Goal: Information Seeking & Learning: Learn about a topic

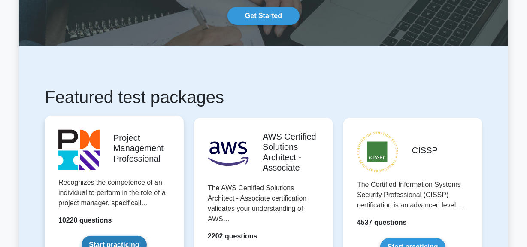
scroll to position [195, 0]
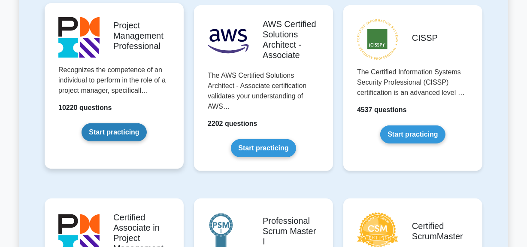
click at [125, 128] on link "Start practicing" at bounding box center [114, 132] width 65 height 18
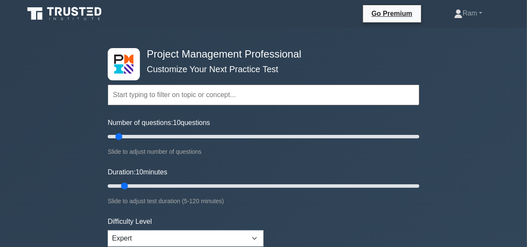
type input "People: Support Team Performance and Provide Adequate Training"
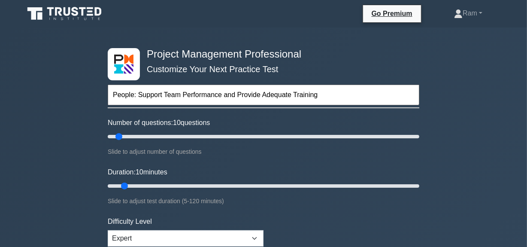
drag, startPoint x: 137, startPoint y: 94, endPoint x: 86, endPoint y: 91, distance: 51.2
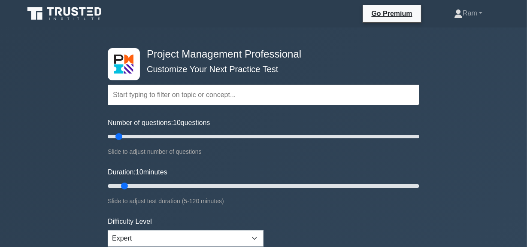
type input "People: Support Team Performance and Provide Adequate Training"
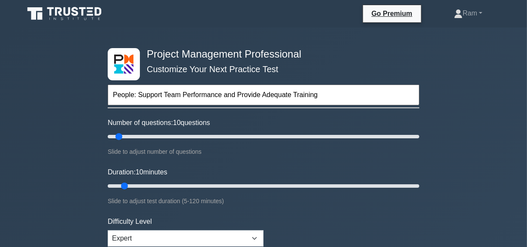
drag, startPoint x: 136, startPoint y: 97, endPoint x: 104, endPoint y: 94, distance: 31.9
click at [104, 94] on div "Project Management Professional Customize Your Next Practice Test People: Suppo…" at bounding box center [264, 185] width 322 height 317
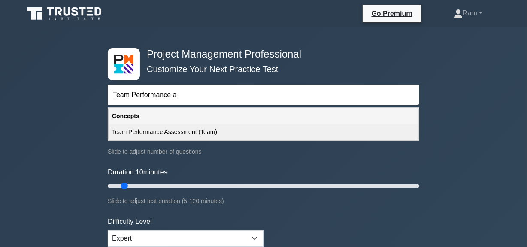
click at [146, 135] on div "Team Performance Assessment (Team)" at bounding box center [264, 132] width 310 height 16
type input "Team Performance Assessment (Team)"
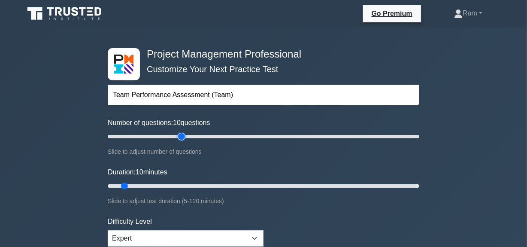
type input "50"
click at [179, 137] on input "Number of questions: 10 questions" at bounding box center [264, 136] width 312 height 10
click at [172, 137] on input "Number of questions: 50 questions" at bounding box center [264, 136] width 312 height 10
click at [162, 136] on input "Number of questions: 40 questions" at bounding box center [264, 136] width 312 height 10
click at [145, 137] on input "Number of questions: 25 questions" at bounding box center [264, 136] width 312 height 10
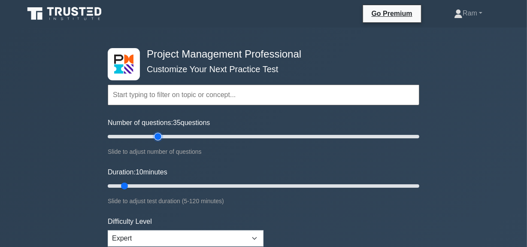
click at [158, 137] on input "Number of questions: 35 questions" at bounding box center [264, 136] width 312 height 10
click at [170, 140] on input "Number of questions: 45 questions" at bounding box center [264, 136] width 312 height 10
type input "30"
click at [152, 137] on input "Number of questions: 45 questions" at bounding box center [264, 136] width 312 height 10
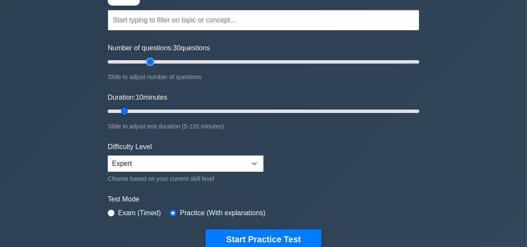
scroll to position [78, 0]
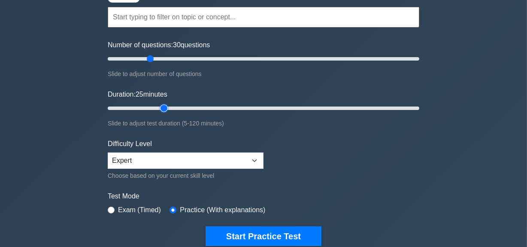
click at [164, 104] on input "Duration: 25 minutes" at bounding box center [264, 108] width 312 height 10
click at [164, 108] on input "Duration: 25 minutes" at bounding box center [264, 108] width 312 height 10
type input "30"
click at [176, 110] on input "Duration: 30 minutes" at bounding box center [264, 108] width 312 height 10
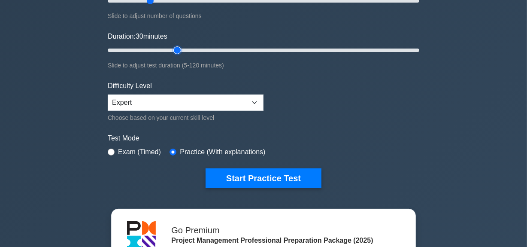
scroll to position [195, 0]
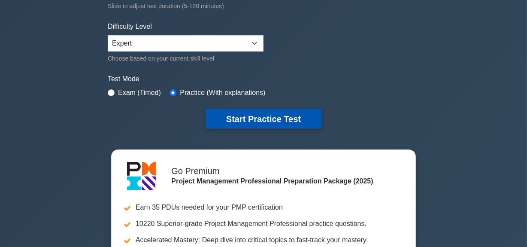
click at [235, 121] on button "Start Practice Test" at bounding box center [264, 119] width 116 height 20
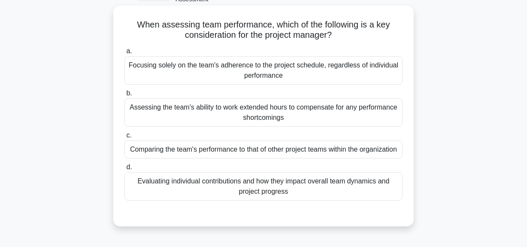
scroll to position [39, 0]
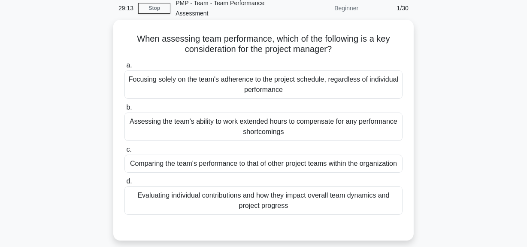
click at [205, 173] on div "Comparing the team's performance to that of other project teams within the orga…" at bounding box center [264, 164] width 278 height 18
click at [125, 152] on input "c. Comparing the team's performance to that of other project teams within the o…" at bounding box center [125, 150] width 0 height 6
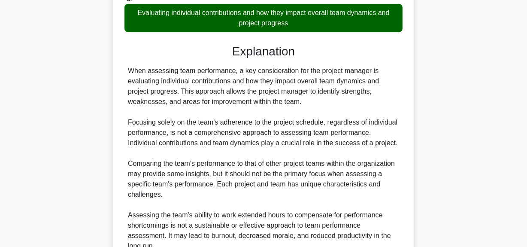
scroll to position [304, 0]
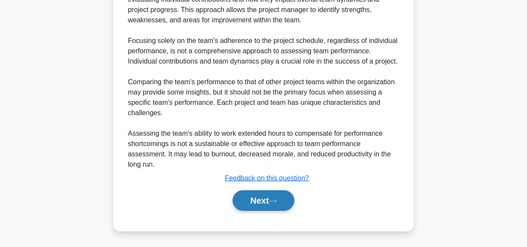
click at [250, 201] on button "Next" at bounding box center [263, 200] width 61 height 21
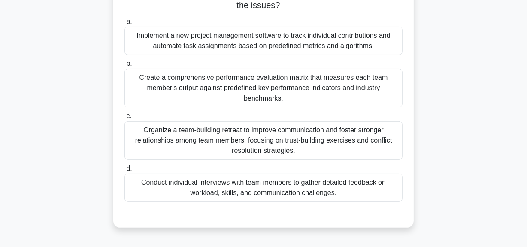
scroll to position [60, 0]
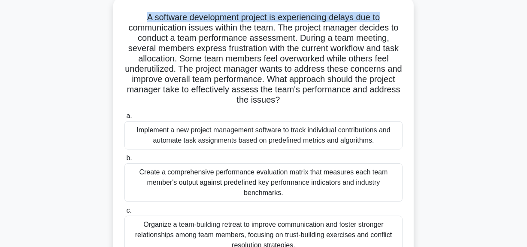
drag, startPoint x: 145, startPoint y: 14, endPoint x: 411, endPoint y: 14, distance: 266.3
click at [411, 14] on div "A software development project is experiencing delays due to communication issu…" at bounding box center [263, 160] width 301 height 324
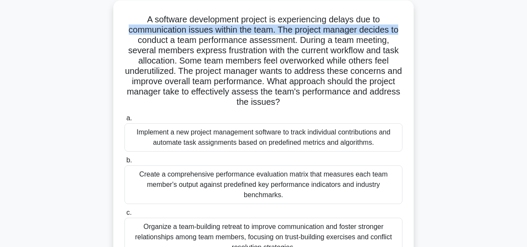
drag, startPoint x: 125, startPoint y: 28, endPoint x: 442, endPoint y: 27, distance: 316.5
click at [442, 27] on div "A software development project is experiencing delays due to communication issu…" at bounding box center [264, 167] width 490 height 334
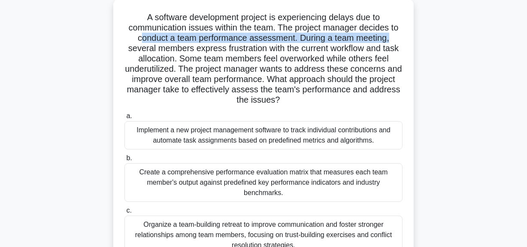
drag, startPoint x: 137, startPoint y: 39, endPoint x: 320, endPoint y: 39, distance: 182.5
click at [401, 40] on h5 "A software development project is experiencing delays due to communication issu…" at bounding box center [264, 59] width 280 height 94
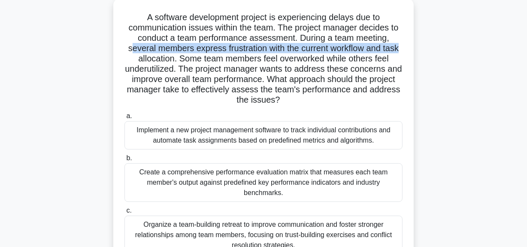
drag, startPoint x: 128, startPoint y: 44, endPoint x: 402, endPoint y: 47, distance: 274.0
click at [402, 47] on h5 "A software development project is experiencing delays due to communication issu…" at bounding box center [264, 59] width 280 height 94
click at [246, 53] on h5 "A software development project is experiencing delays due to communication issu…" at bounding box center [264, 59] width 280 height 94
drag, startPoint x: 201, startPoint y: 47, endPoint x: 405, endPoint y: 45, distance: 204.0
click at [405, 45] on div "A software development project is experiencing delays due to communication issu…" at bounding box center [264, 160] width 294 height 317
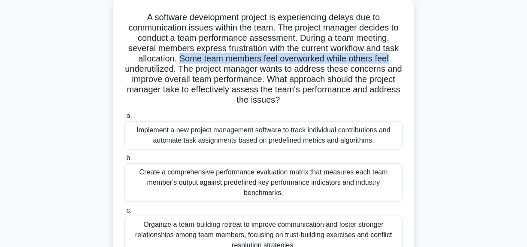
drag, startPoint x: 177, startPoint y: 60, endPoint x: 403, endPoint y: 56, distance: 226.4
click at [403, 56] on h5 "A software development project is experiencing delays due to communication issu…" at bounding box center [264, 59] width 280 height 94
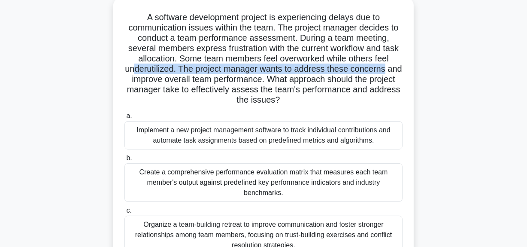
drag, startPoint x: 139, startPoint y: 68, endPoint x: 296, endPoint y: 72, distance: 156.8
click at [404, 67] on div "A software development project is experiencing delays due to communication issu…" at bounding box center [264, 160] width 294 height 317
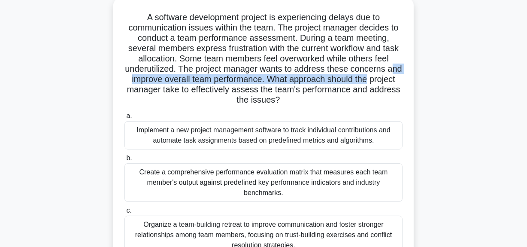
drag, startPoint x: 140, startPoint y: 79, endPoint x: 404, endPoint y: 83, distance: 264.2
click at [404, 83] on div "A software development project is experiencing delays due to communication issu…" at bounding box center [264, 160] width 294 height 317
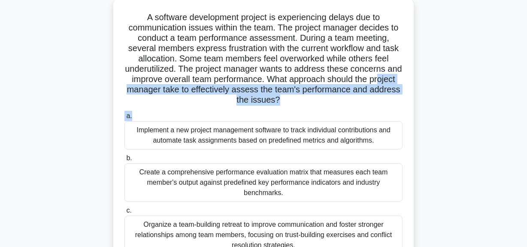
drag, startPoint x: 134, startPoint y: 92, endPoint x: 306, endPoint y: 116, distance: 173.5
click at [320, 112] on div "A software development project is experiencing delays due to communication issu…" at bounding box center [264, 160] width 294 height 317
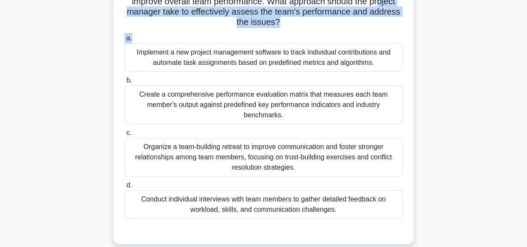
scroll to position [138, 0]
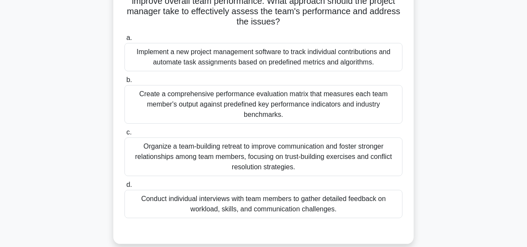
click at [276, 149] on div "Organize a team-building retreat to improve communication and foster stronger r…" at bounding box center [264, 156] width 278 height 39
click at [125, 135] on input "c. Organize a team-building retreat to improve communication and foster stronge…" at bounding box center [125, 133] width 0 height 6
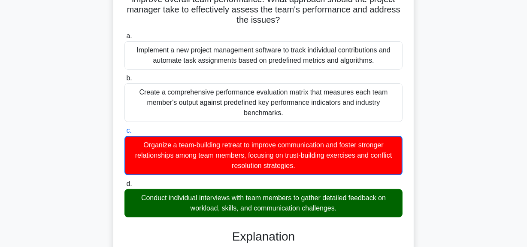
scroll to position [23, 0]
